Goal: Manage account settings

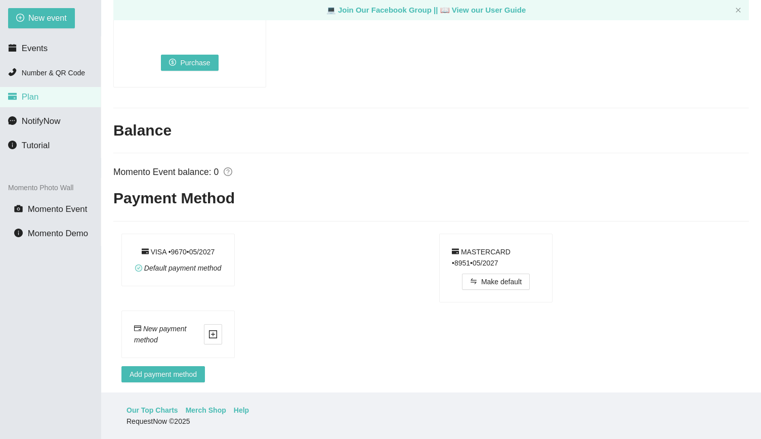
scroll to position [692, 0]
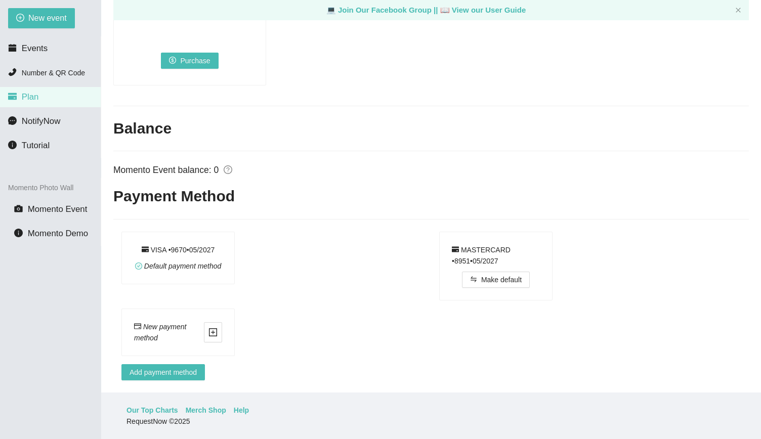
click at [168, 256] on div "Default payment method" at bounding box center [178, 264] width 88 height 17
click at [62, 88] on li "Plan" at bounding box center [50, 97] width 101 height 20
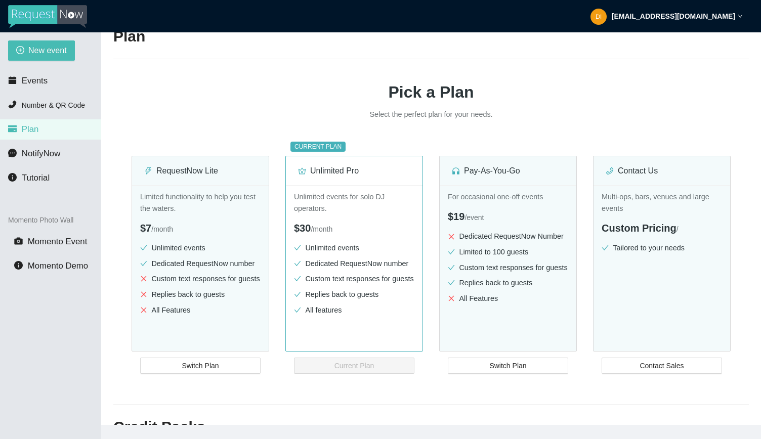
scroll to position [0, 0]
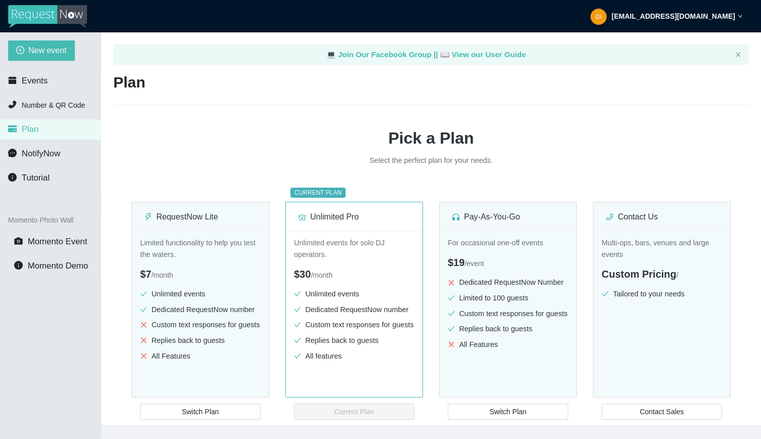
click at [709, 8] on div "[EMAIL_ADDRESS][DOMAIN_NAME]" at bounding box center [667, 16] width 152 height 32
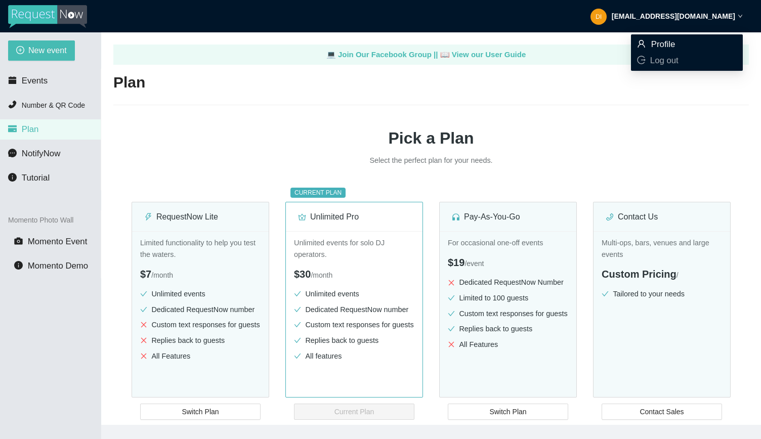
click at [656, 43] on span "Profile" at bounding box center [664, 44] width 24 height 10
type textarea "[URL][DOMAIN_NAME]"
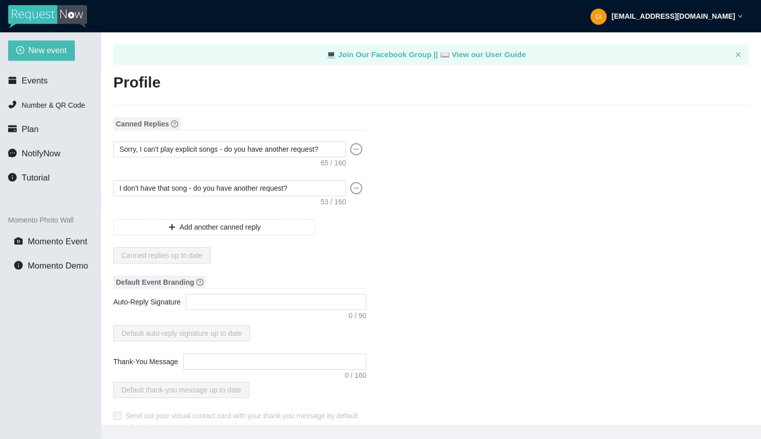
type input "Meals on Wheels of [GEOGRAPHIC_DATA]/[GEOGRAPHIC_DATA]"
type input "DJ"
type input "[PHONE_NUMBER]"
type input "[EMAIL_ADDRESS][DOMAIN_NAME]"
click at [34, 129] on span "Plan" at bounding box center [30, 130] width 17 height 10
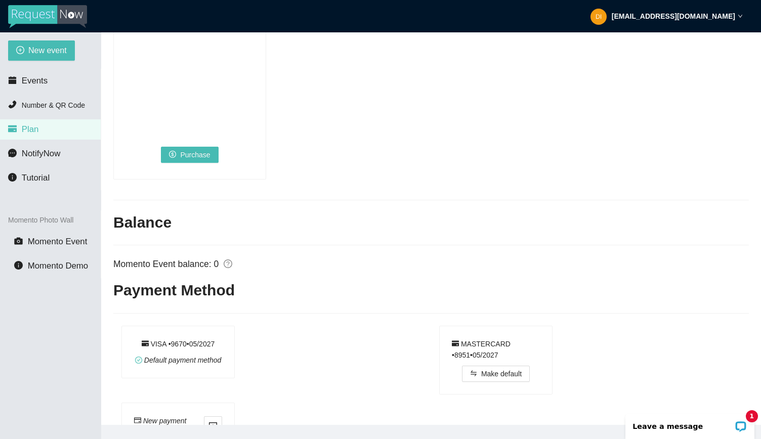
scroll to position [692, 0]
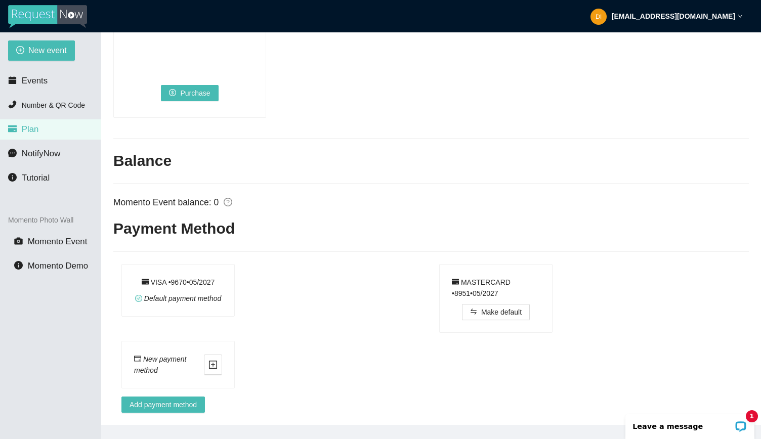
click at [458, 277] on div "MASTERCARD • 8951 • 0 5 / 2027" at bounding box center [496, 288] width 88 height 22
click at [150, 401] on span "Add payment method" at bounding box center [163, 404] width 67 height 11
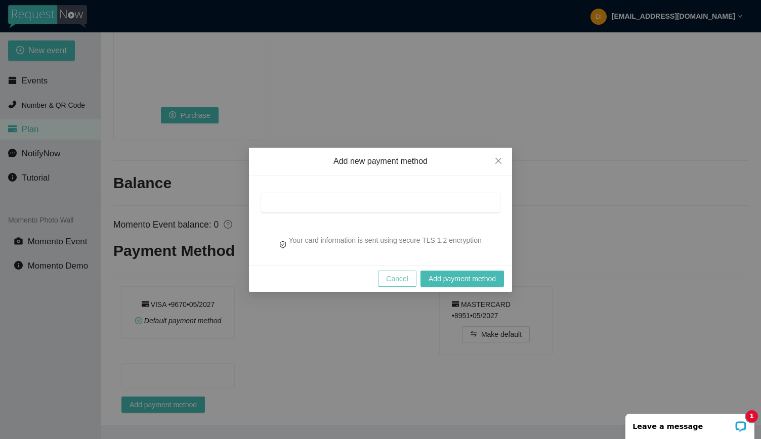
click at [392, 277] on span "Cancel" at bounding box center [397, 278] width 22 height 11
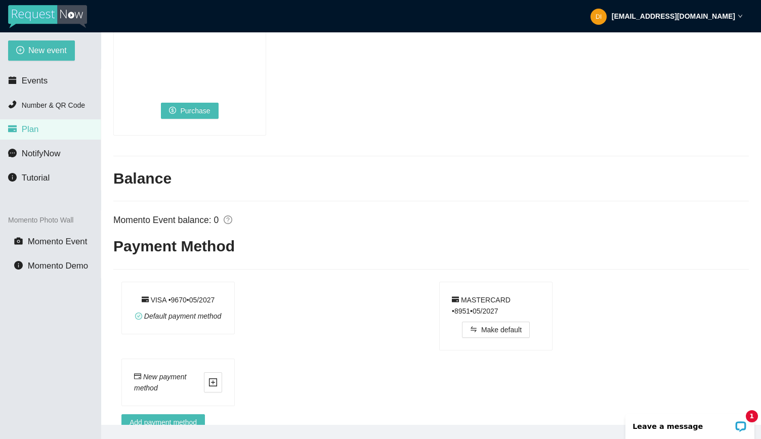
click at [137, 314] on icon "check-circle" at bounding box center [139, 316] width 6 height 6
